Goal: Entertainment & Leisure: Consume media (video, audio)

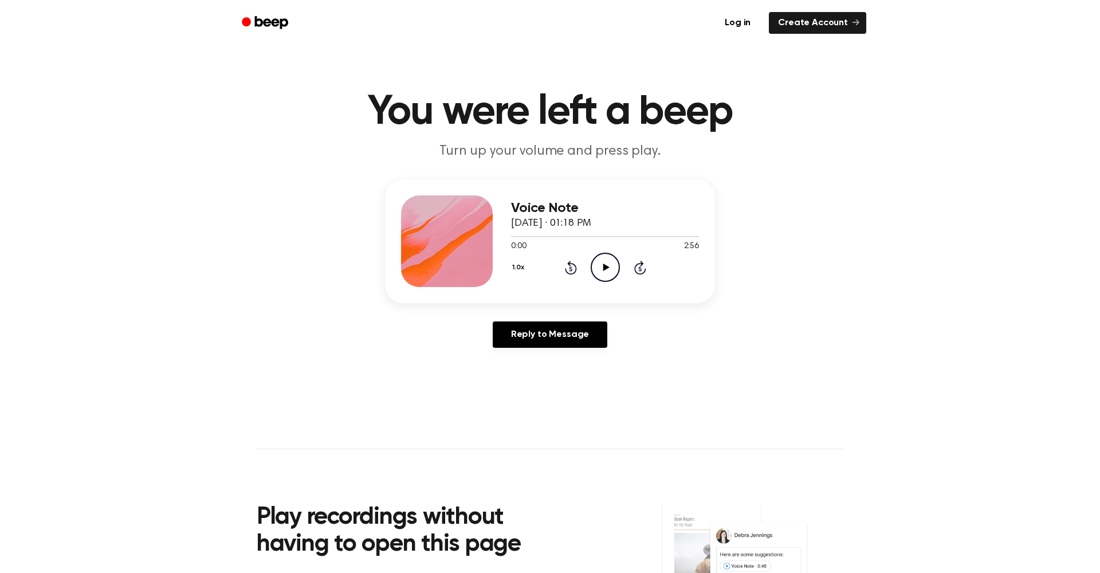
click at [615, 269] on icon "Play Audio" at bounding box center [605, 267] width 29 height 29
click at [609, 270] on icon "Pause Audio" at bounding box center [605, 267] width 29 height 29
click at [601, 269] on icon "Play Audio" at bounding box center [605, 267] width 29 height 29
click at [610, 269] on icon "Play Audio" at bounding box center [605, 267] width 29 height 29
click at [610, 276] on icon "Play Audio" at bounding box center [605, 267] width 29 height 29
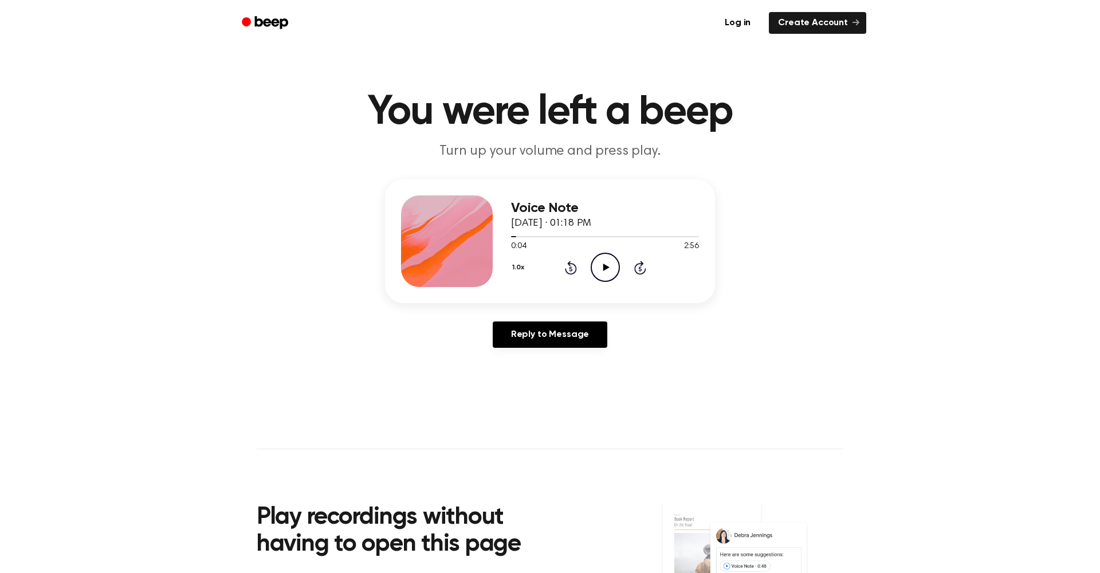
click at [613, 261] on icon "Play Audio" at bounding box center [605, 267] width 29 height 29
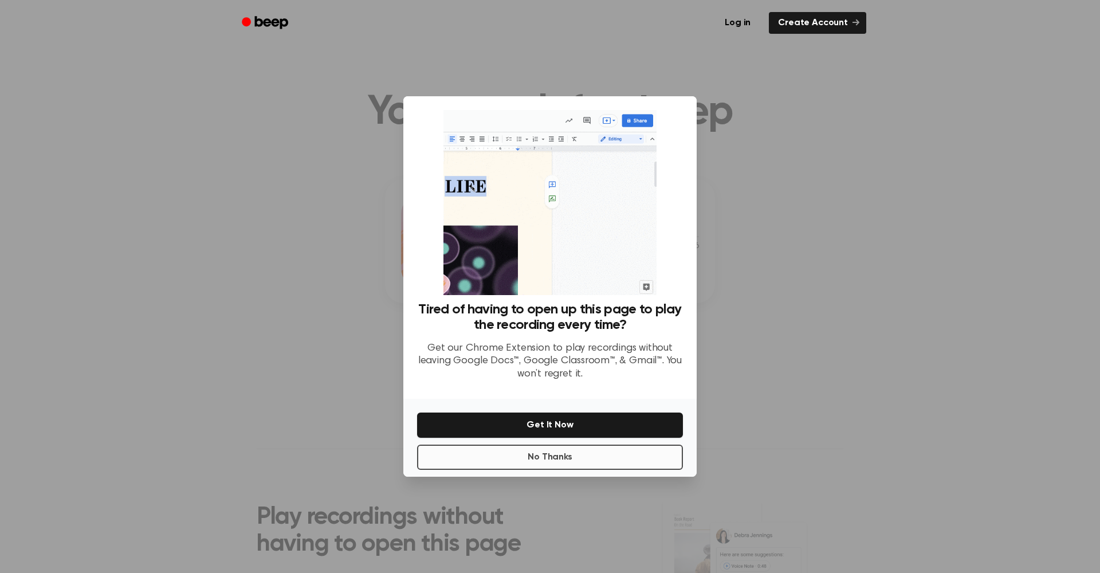
click at [558, 462] on button "No Thanks" at bounding box center [550, 457] width 266 height 25
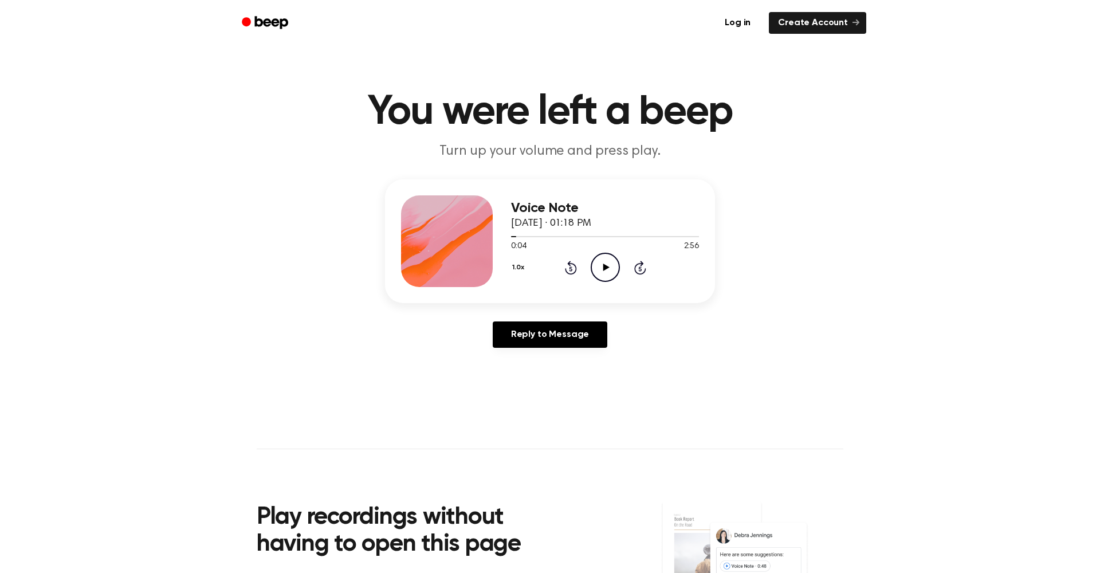
click at [610, 282] on icon "Play Audio" at bounding box center [605, 267] width 29 height 29
click at [610, 282] on icon "Pause Audio" at bounding box center [605, 267] width 29 height 29
click at [609, 266] on icon "Play Audio" at bounding box center [605, 267] width 29 height 29
click at [602, 272] on icon "Pause Audio" at bounding box center [605, 267] width 29 height 29
click at [601, 252] on div "0:49 2:56" at bounding box center [605, 247] width 188 height 12
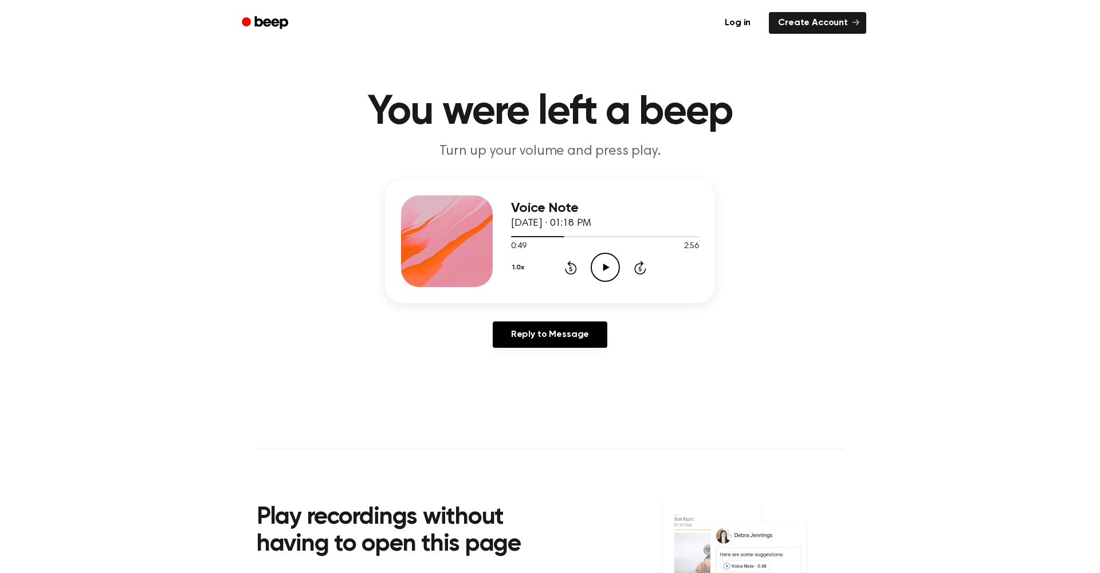
click at [602, 268] on icon "Play Audio" at bounding box center [605, 267] width 29 height 29
click at [605, 270] on icon "Pause Audio" at bounding box center [605, 267] width 29 height 29
click at [597, 258] on icon "Play Audio" at bounding box center [605, 267] width 29 height 29
click at [603, 262] on icon "Pause Audio" at bounding box center [605, 267] width 29 height 29
click at [603, 262] on icon "Play Audio" at bounding box center [605, 267] width 29 height 29
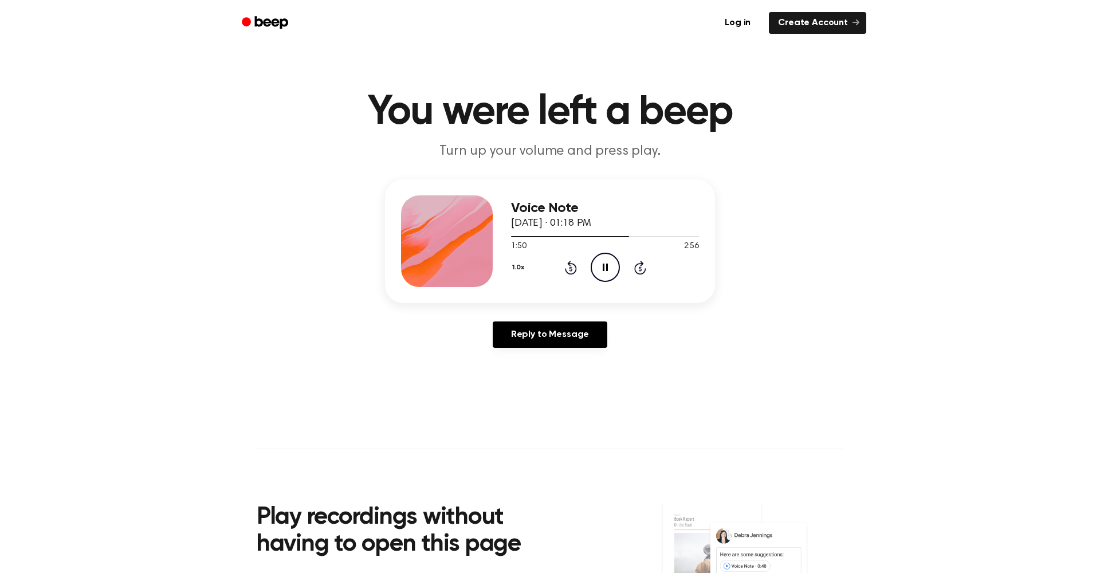
click at [603, 262] on icon "Pause Audio" at bounding box center [605, 267] width 29 height 29
click at [611, 269] on icon "Play Audio" at bounding box center [605, 267] width 29 height 29
click at [615, 267] on icon "Pause Audio" at bounding box center [605, 267] width 29 height 29
click at [615, 268] on icon "Play Audio" at bounding box center [605, 267] width 29 height 29
click at [609, 268] on icon "Pause Audio" at bounding box center [605, 267] width 29 height 29
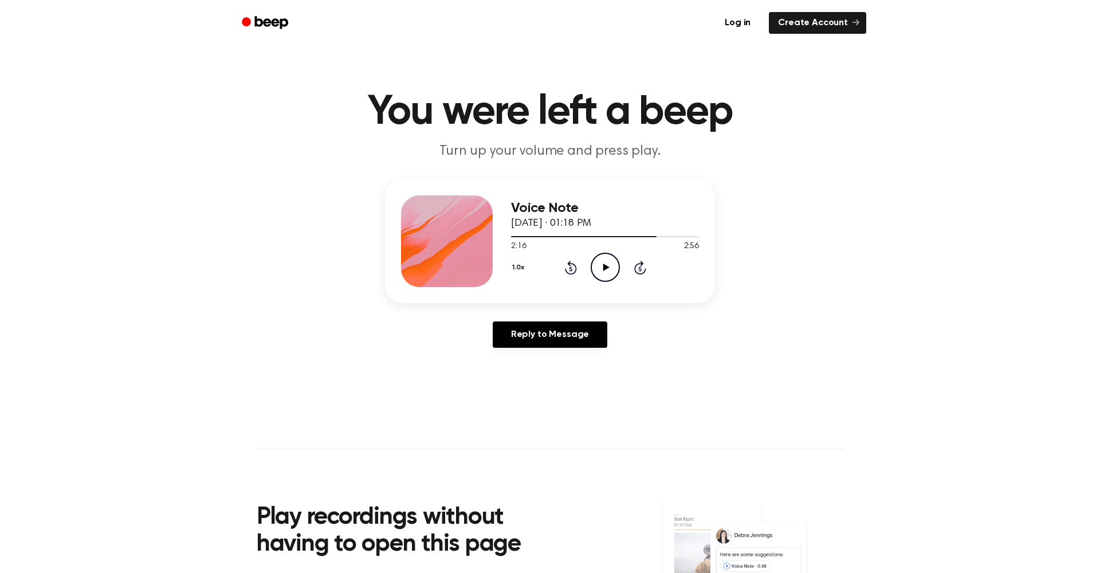
click at [593, 266] on icon "Play Audio" at bounding box center [605, 267] width 29 height 29
click at [575, 262] on icon "Rewind 5 seconds" at bounding box center [570, 267] width 13 height 15
click at [574, 266] on icon "Rewind 5 seconds" at bounding box center [570, 267] width 13 height 15
click at [607, 274] on icon "Pause Audio" at bounding box center [605, 267] width 29 height 29
click at [576, 268] on icon at bounding box center [571, 268] width 12 height 14
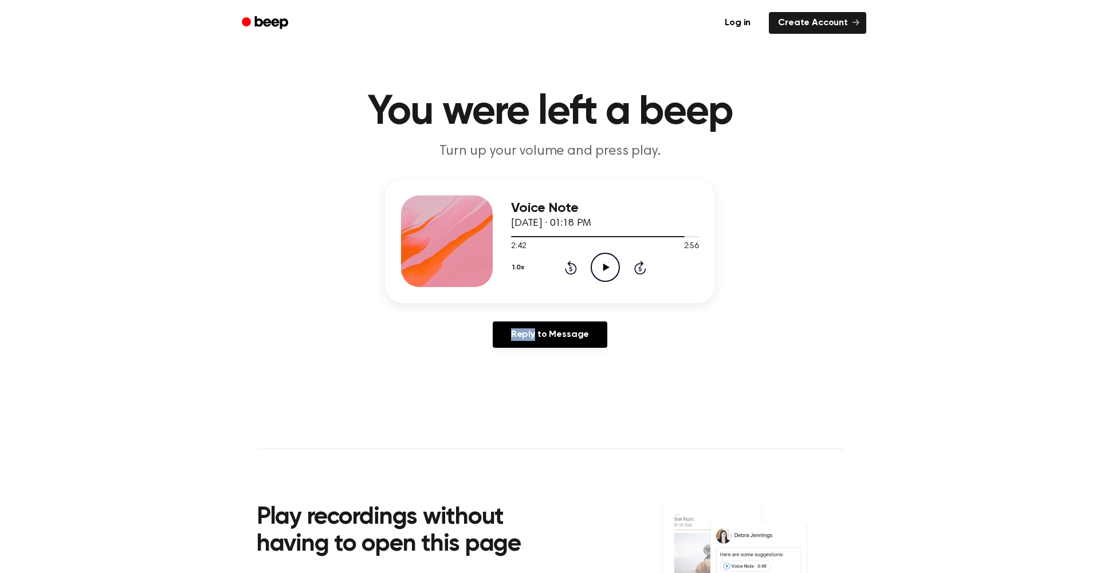
click at [576, 268] on icon at bounding box center [571, 268] width 12 height 14
click at [601, 266] on icon "Play Audio" at bounding box center [605, 267] width 29 height 29
click at [603, 269] on icon at bounding box center [605, 267] width 5 height 7
